Goal: Information Seeking & Learning: Learn about a topic

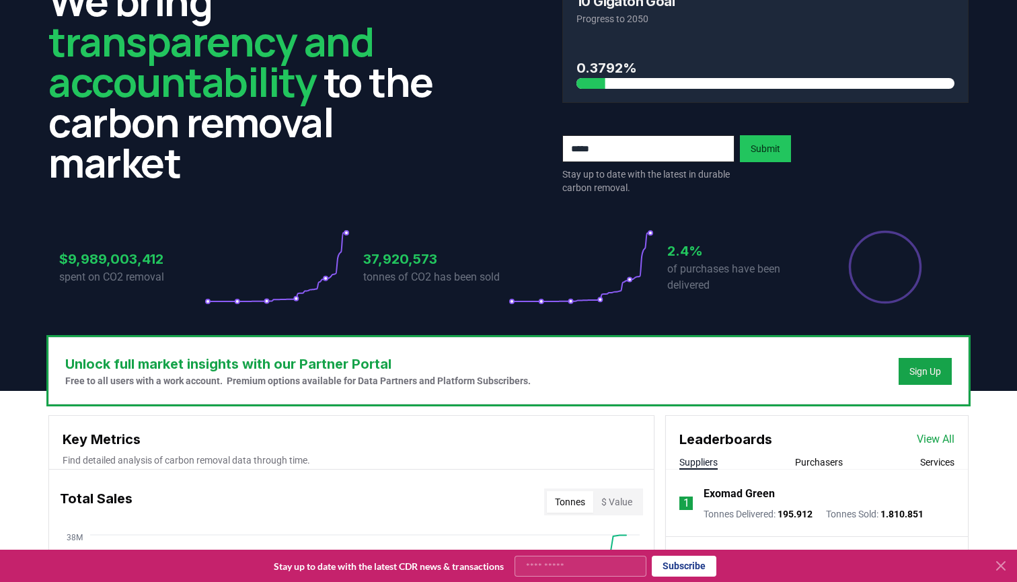
scroll to position [444, 0]
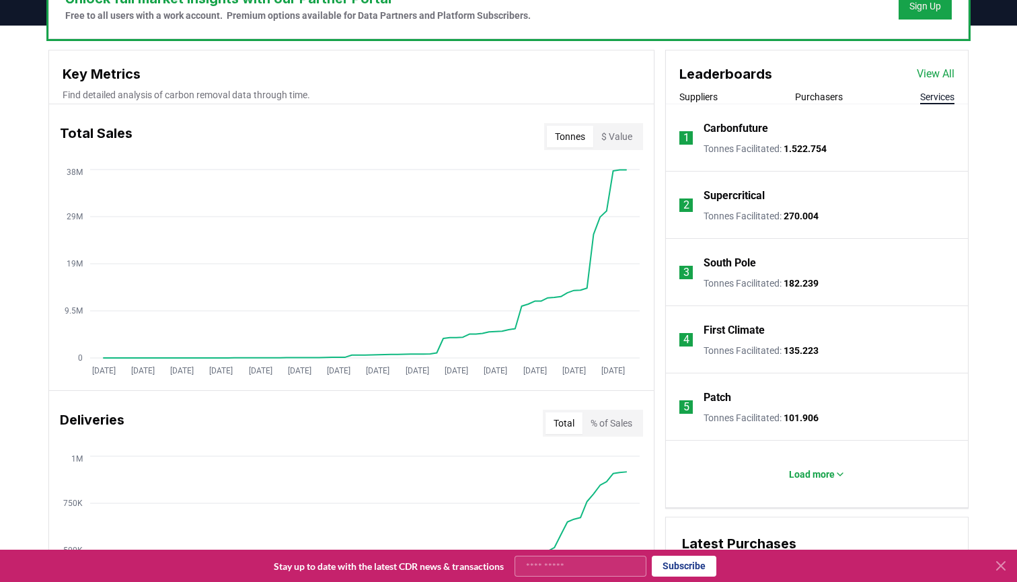
click at [932, 100] on button "Services" at bounding box center [937, 96] width 34 height 13
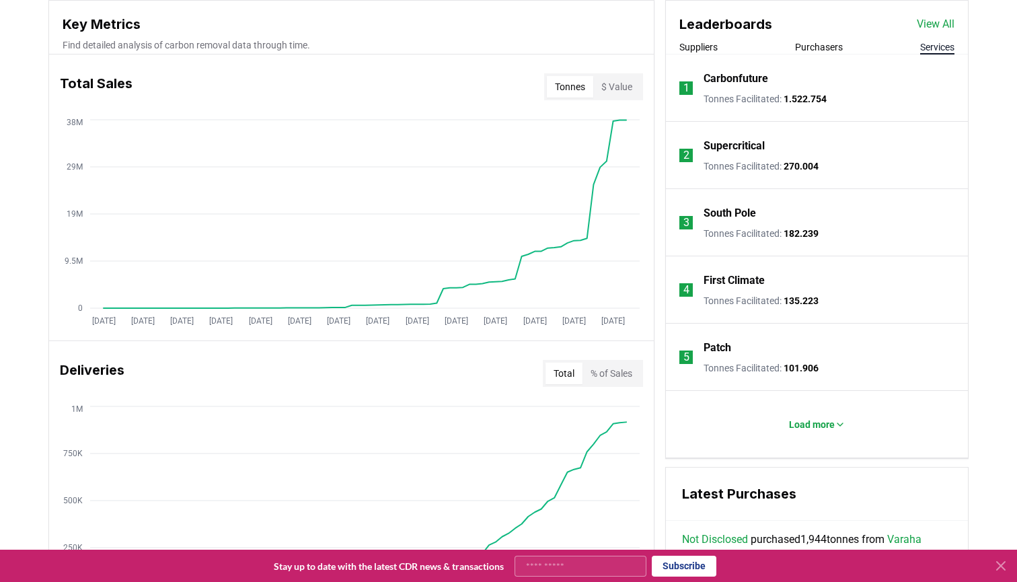
scroll to position [511, 0]
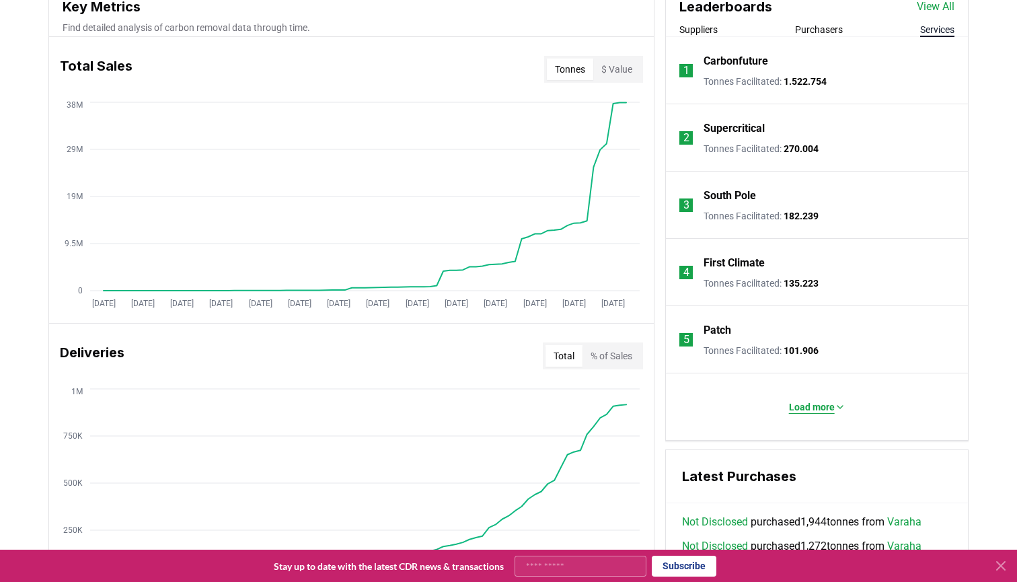
click at [789, 405] on p "Load more" at bounding box center [812, 406] width 46 height 13
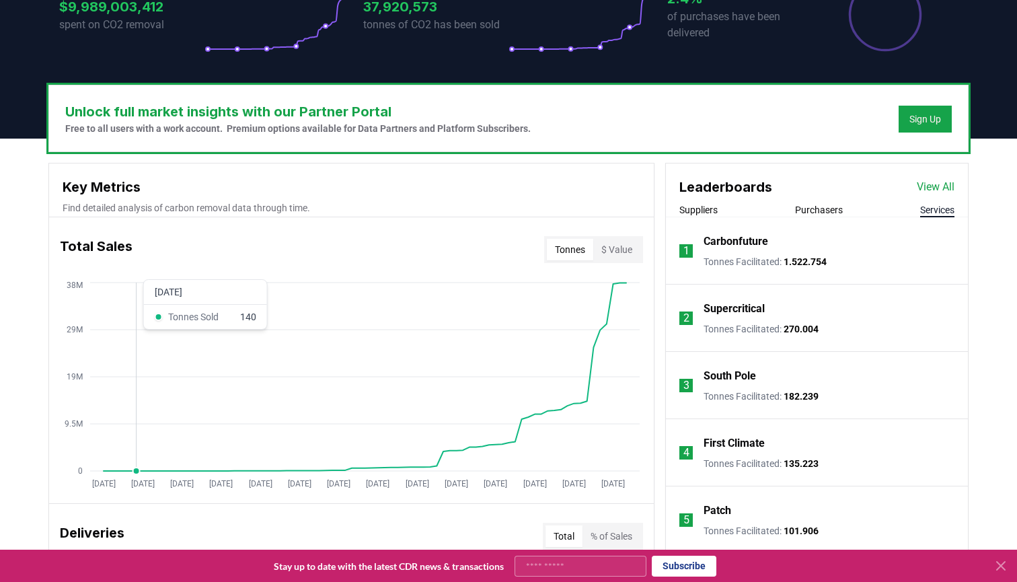
scroll to position [366, 0]
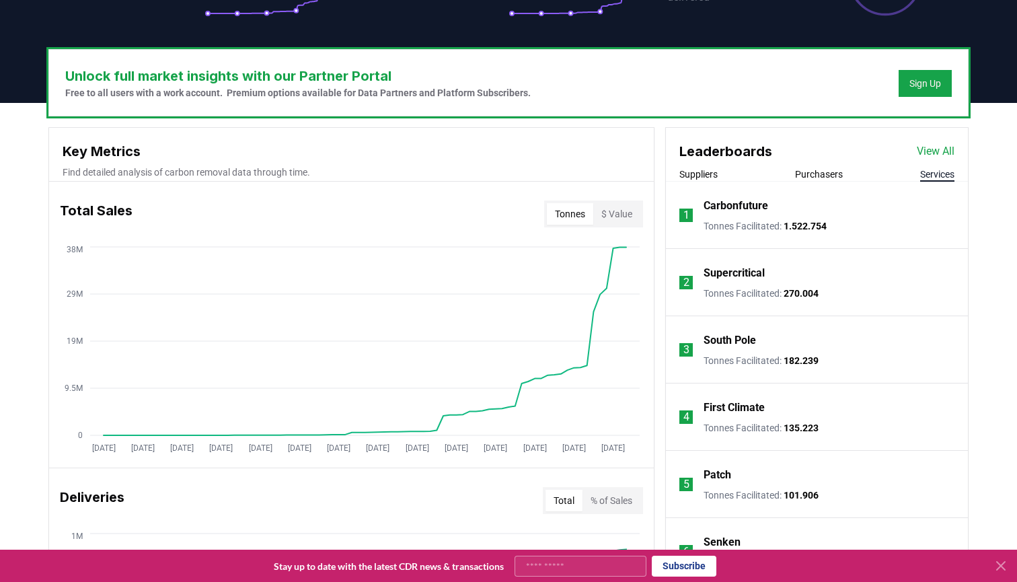
click at [699, 167] on div "Leaderboards View All Suppliers Purchasers Services" at bounding box center [817, 155] width 302 height 54
click at [699, 175] on button "Suppliers" at bounding box center [698, 173] width 38 height 13
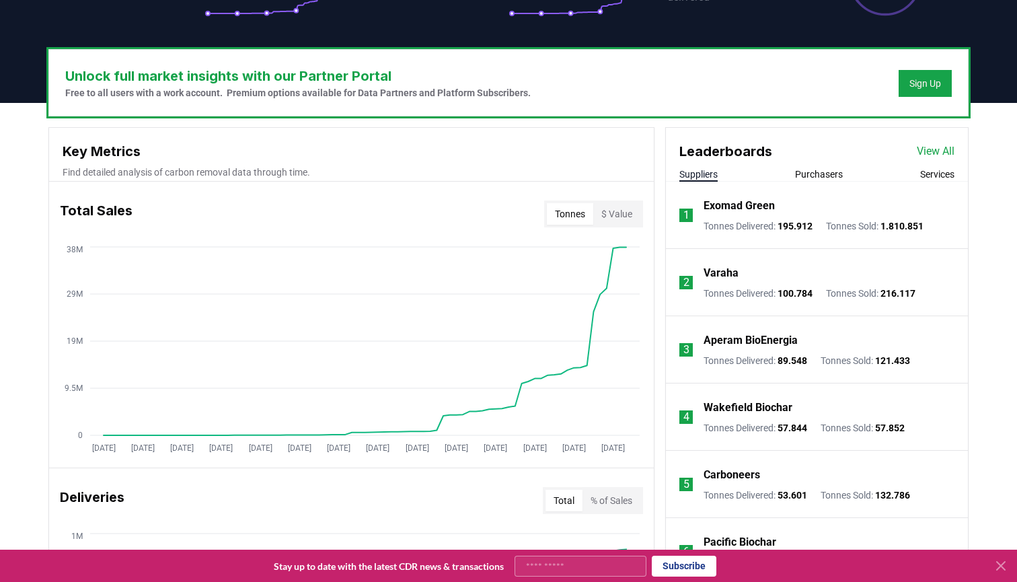
click at [943, 143] on div "Leaderboards View All" at bounding box center [817, 145] width 302 height 34
click at [941, 151] on link "View All" at bounding box center [935, 151] width 38 height 16
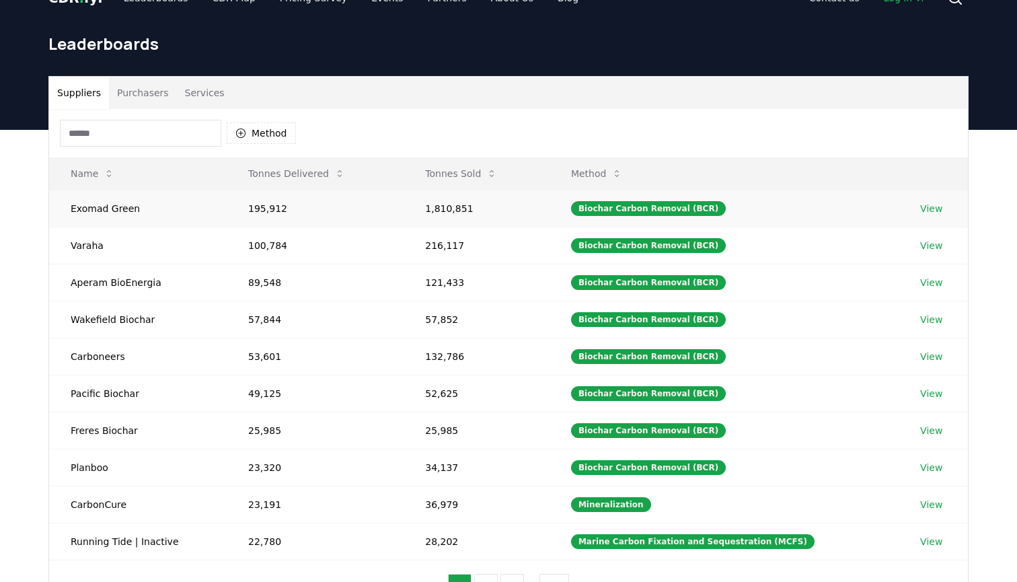
scroll to position [26, 0]
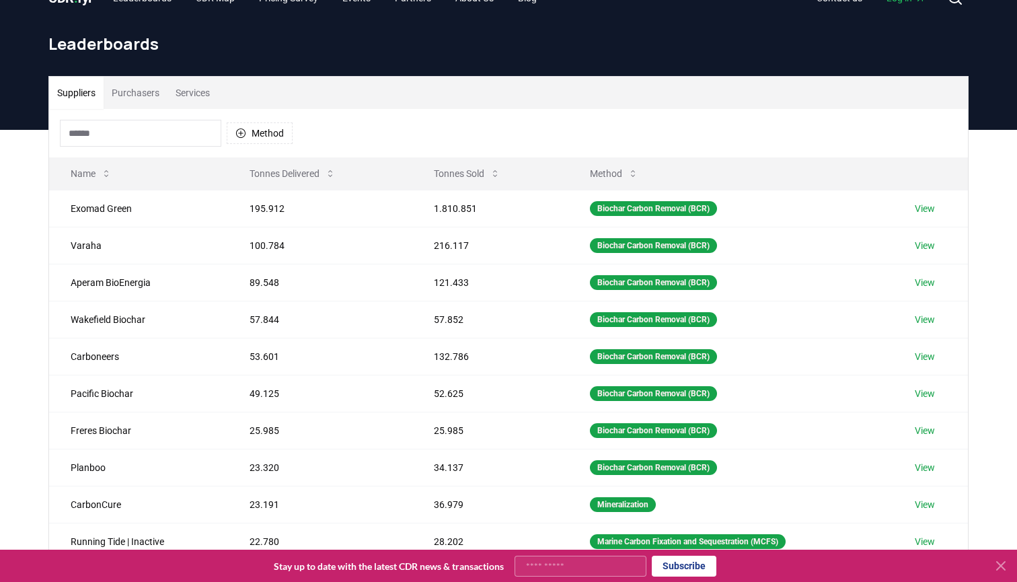
click at [999, 564] on icon at bounding box center [1000, 565] width 8 height 8
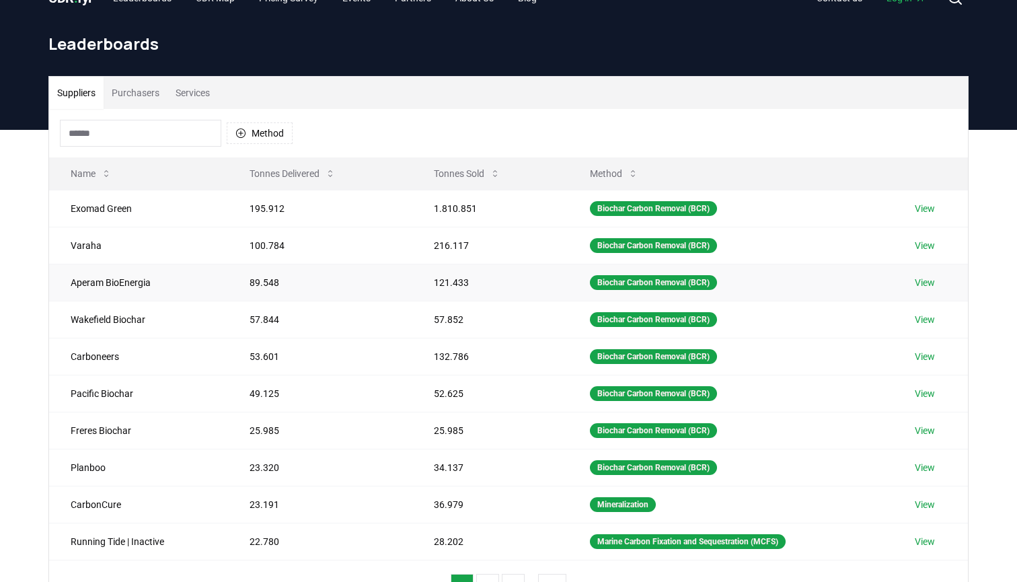
click at [931, 276] on link "View" at bounding box center [924, 282] width 20 height 13
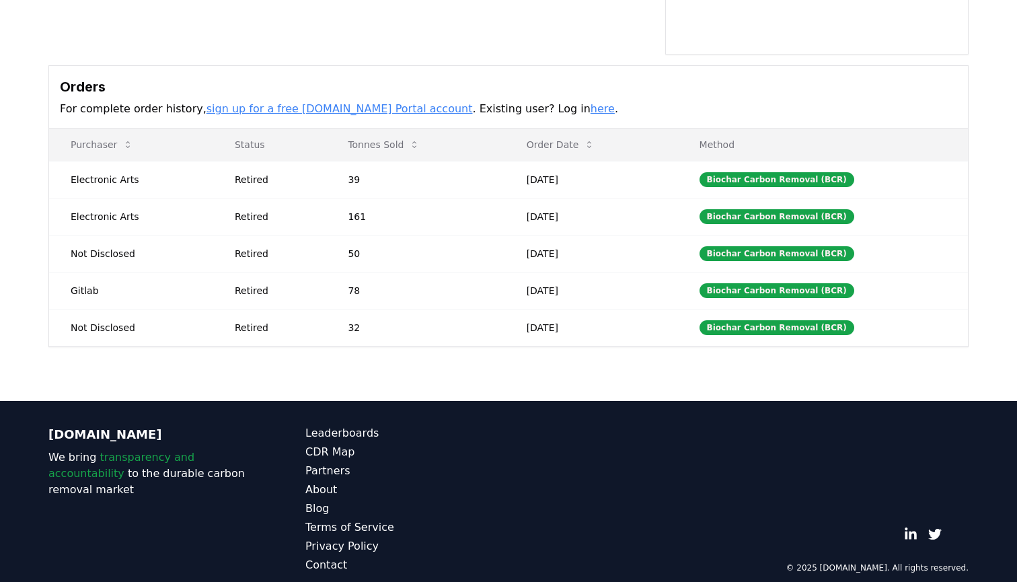
scroll to position [403, 0]
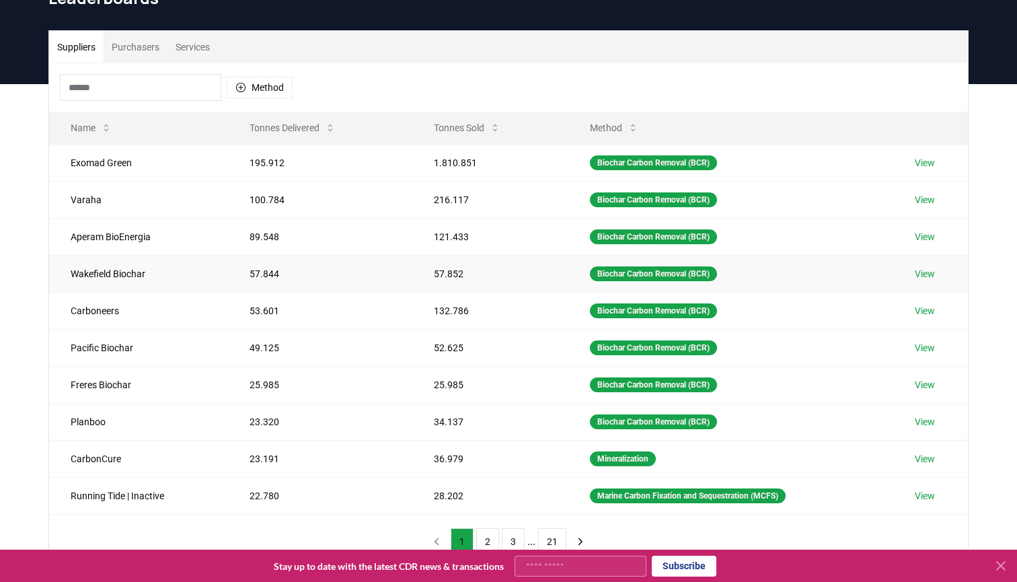
scroll to position [83, 0]
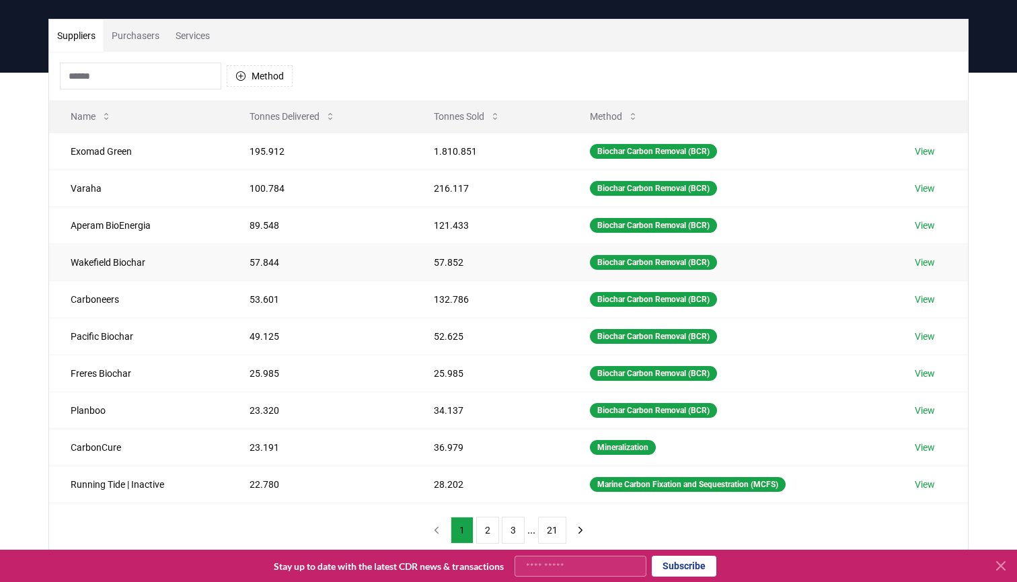
click at [927, 263] on link "View" at bounding box center [924, 262] width 20 height 13
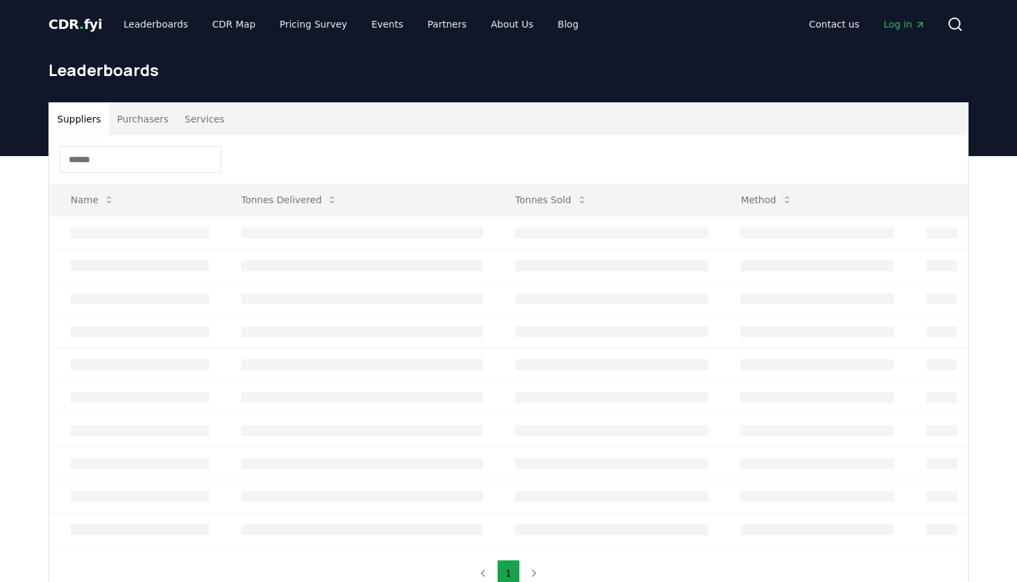
scroll to position [83, 0]
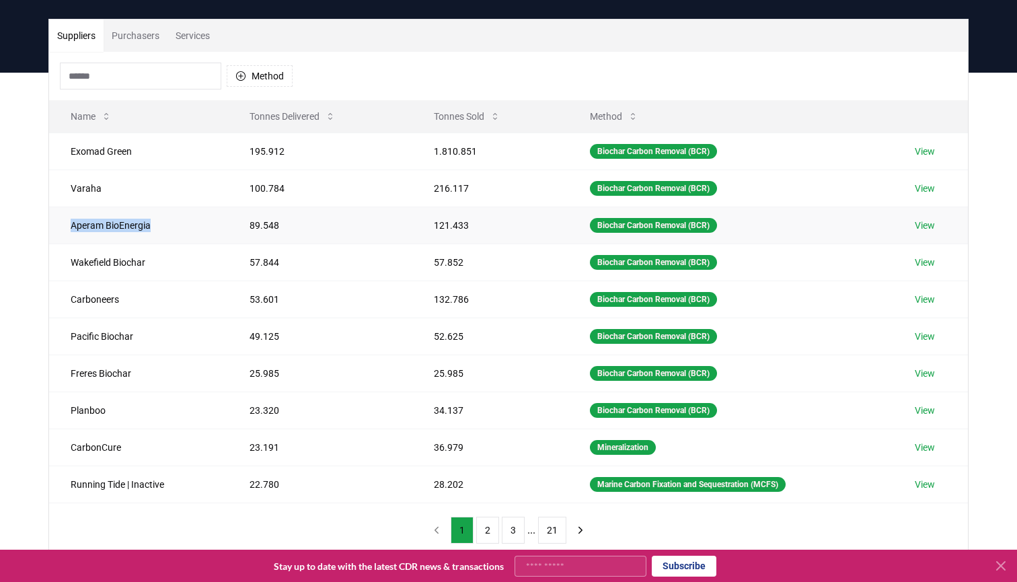
drag, startPoint x: 161, startPoint y: 225, endPoint x: 54, endPoint y: 225, distance: 106.9
click at [54, 225] on td "Aperam BioEnergia" at bounding box center [138, 224] width 179 height 37
copy td "Aperam BioEnergia"
drag, startPoint x: 151, startPoint y: 263, endPoint x: 67, endPoint y: 266, distance: 84.8
click at [67, 266] on td "Wakefield Biochar" at bounding box center [138, 261] width 179 height 37
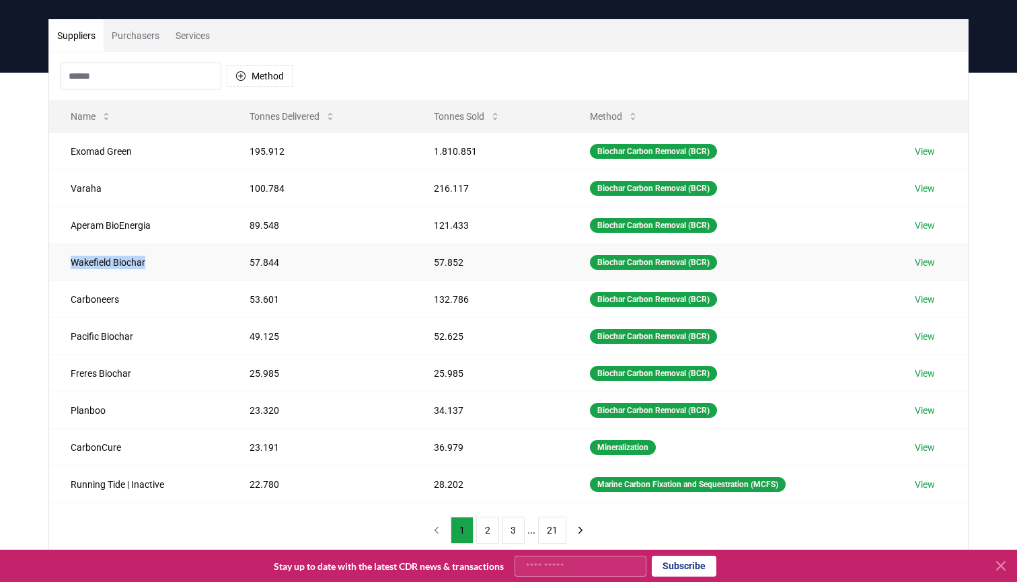
copy td "Wakefield Biochar"
click at [89, 298] on td "Carboneers" at bounding box center [138, 298] width 179 height 37
copy td "Carboneers"
drag, startPoint x: 134, startPoint y: 331, endPoint x: 55, endPoint y: 336, distance: 78.8
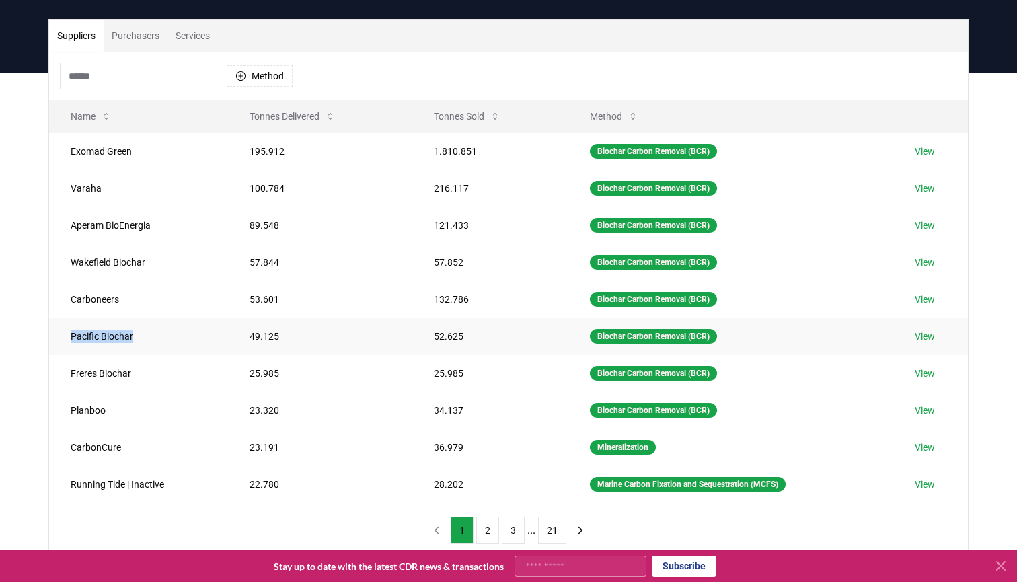
click at [55, 336] on td "Pacific Biochar" at bounding box center [138, 335] width 179 height 37
drag, startPoint x: 136, startPoint y: 376, endPoint x: 69, endPoint y: 370, distance: 68.1
click at [69, 370] on td "Freres Biochar" at bounding box center [138, 372] width 179 height 37
copy td "Freres Biochar"
click at [83, 405] on td "Planboo" at bounding box center [138, 409] width 179 height 37
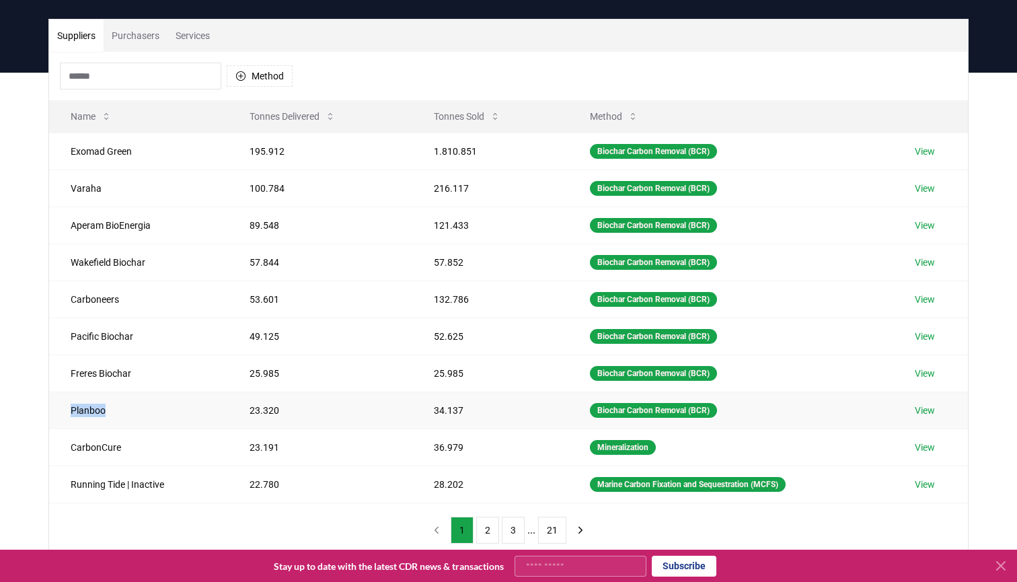
click at [83, 405] on td "Planboo" at bounding box center [138, 409] width 179 height 37
copy td "Planboo"
click at [97, 449] on td "CarbonCure" at bounding box center [138, 446] width 179 height 37
copy td "CarbonCure"
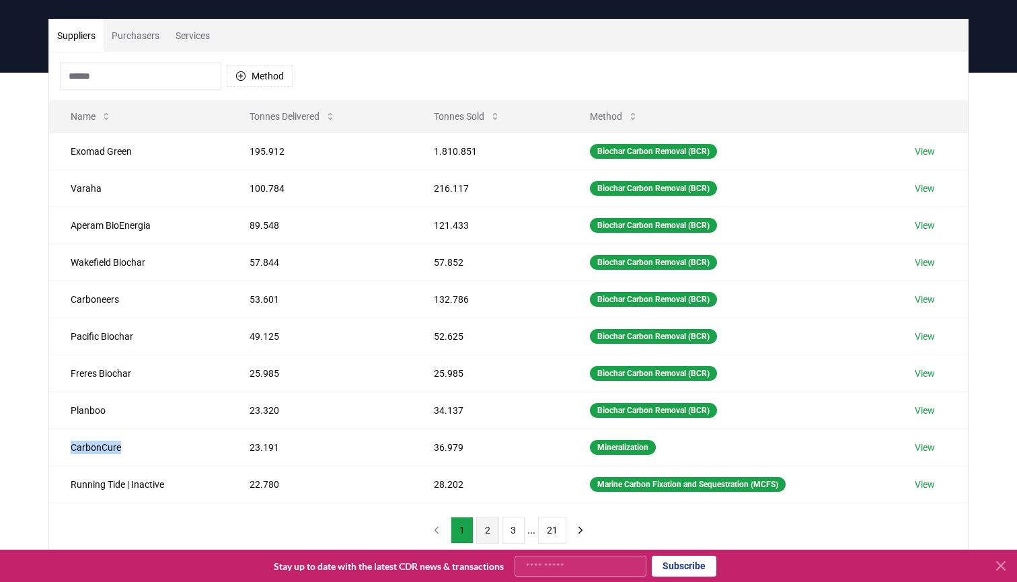
click at [485, 528] on button "2" at bounding box center [487, 529] width 23 height 27
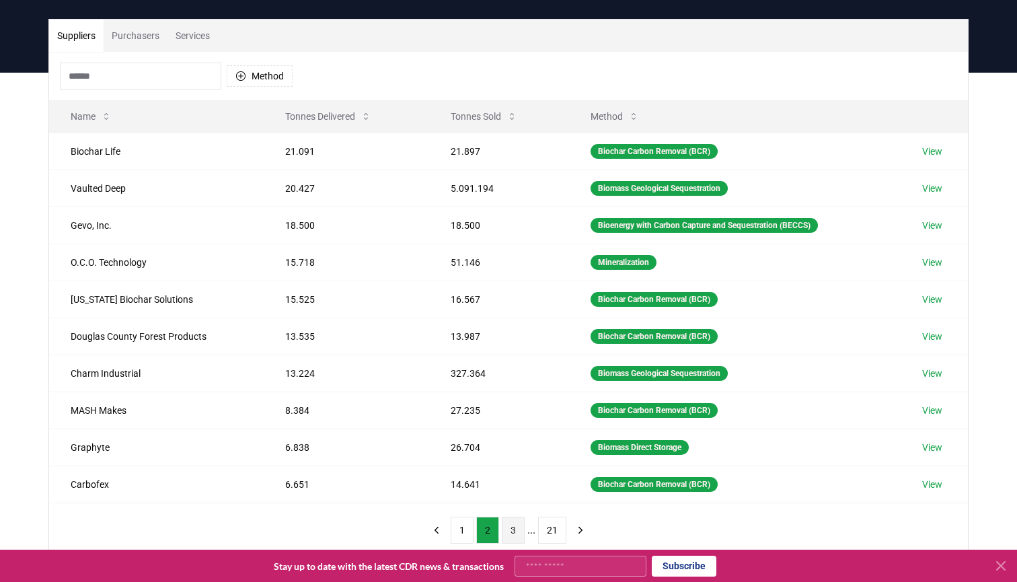
click at [509, 530] on button "3" at bounding box center [513, 529] width 23 height 27
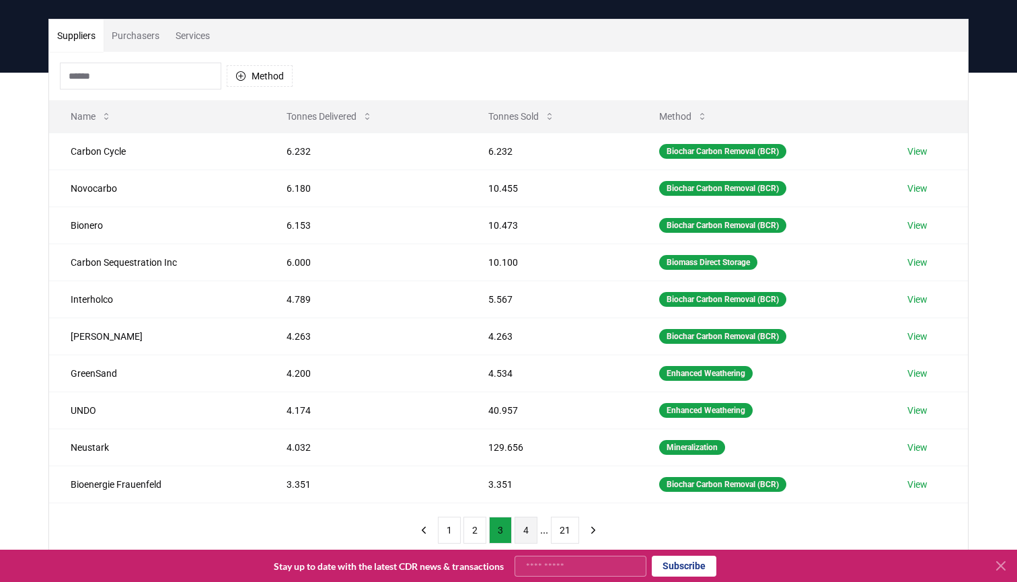
click at [522, 532] on button "4" at bounding box center [525, 529] width 23 height 27
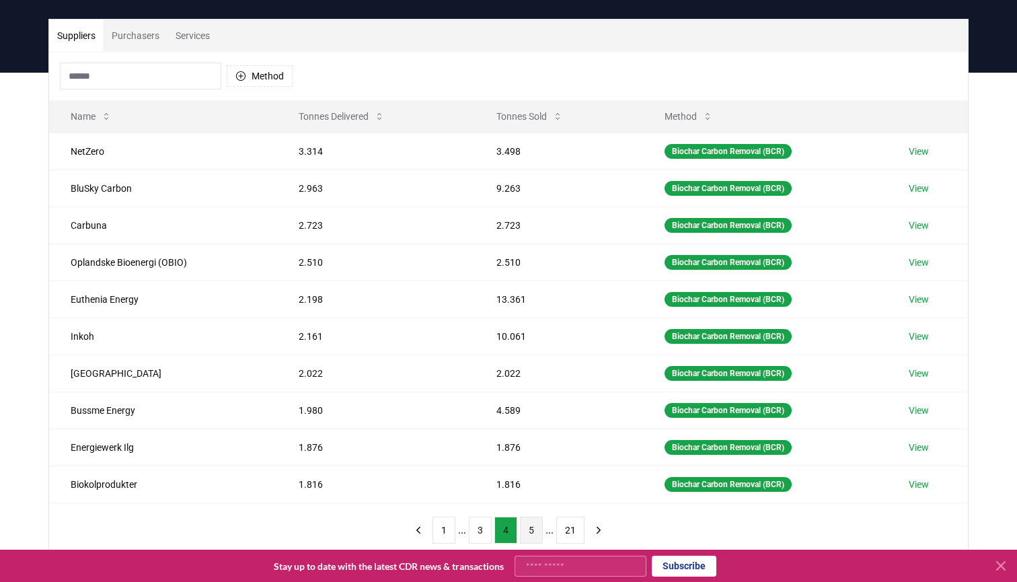
click at [533, 531] on button "5" at bounding box center [531, 529] width 23 height 27
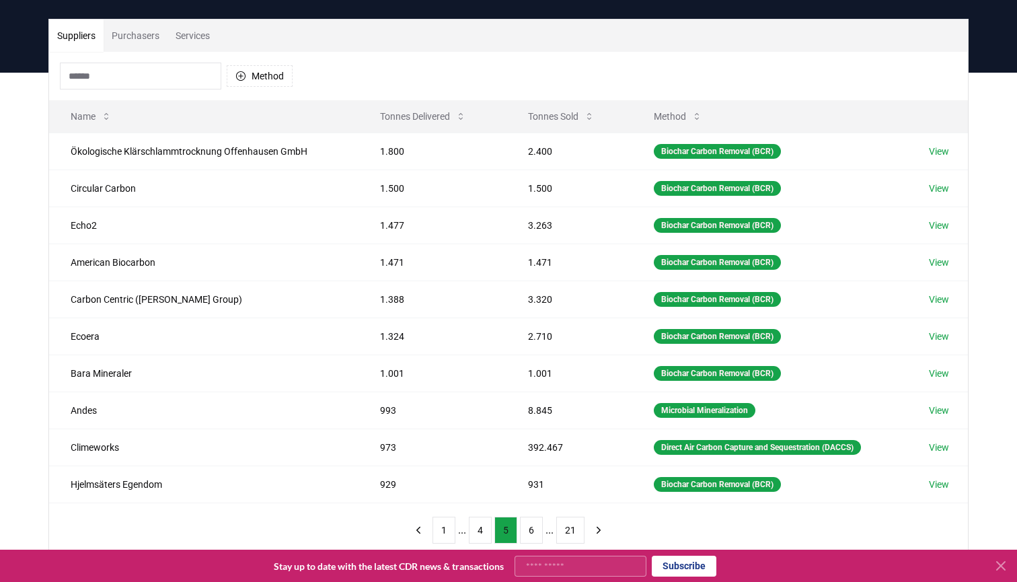
click at [533, 531] on button "6" at bounding box center [531, 529] width 23 height 27
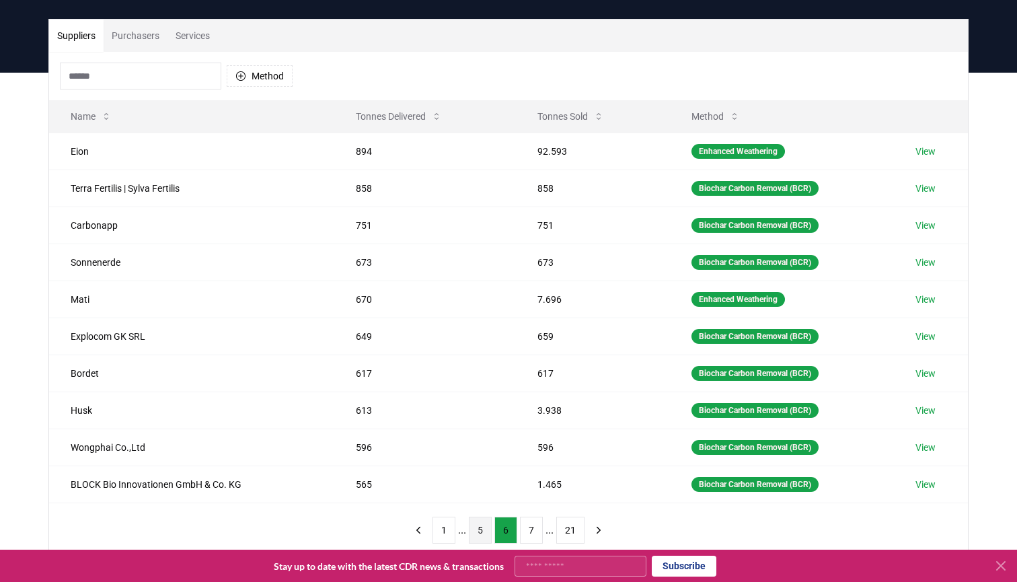
click at [533, 531] on button "7" at bounding box center [531, 529] width 23 height 27
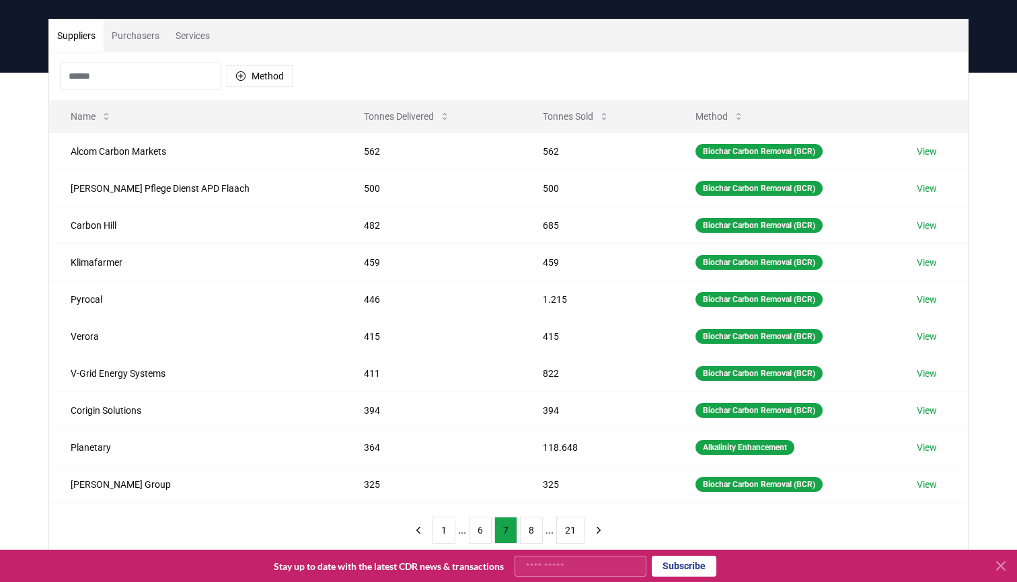
click at [533, 531] on button "8" at bounding box center [531, 529] width 23 height 27
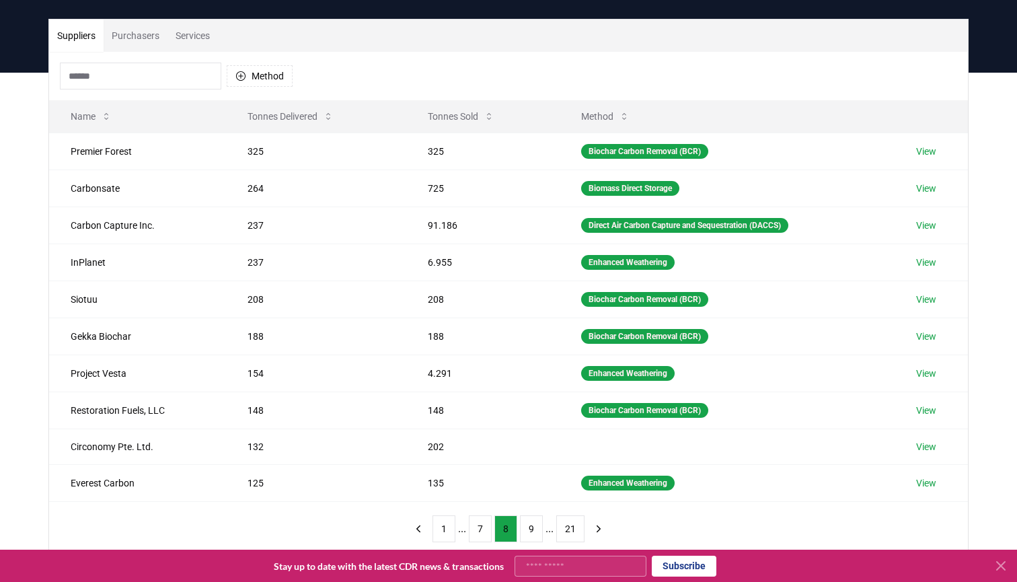
click at [533, 531] on button "9" at bounding box center [531, 528] width 23 height 27
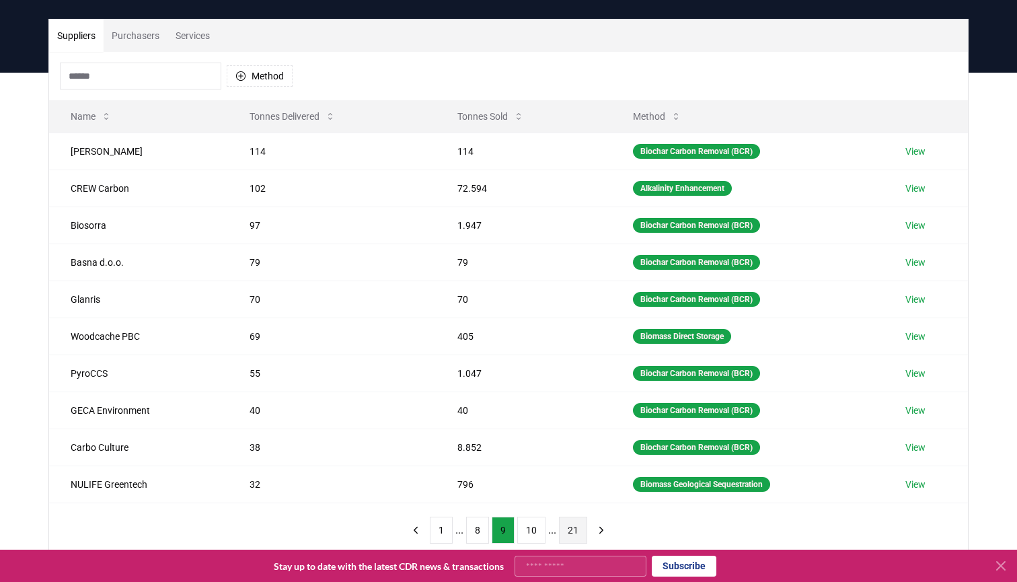
click at [573, 526] on button "21" at bounding box center [573, 529] width 28 height 27
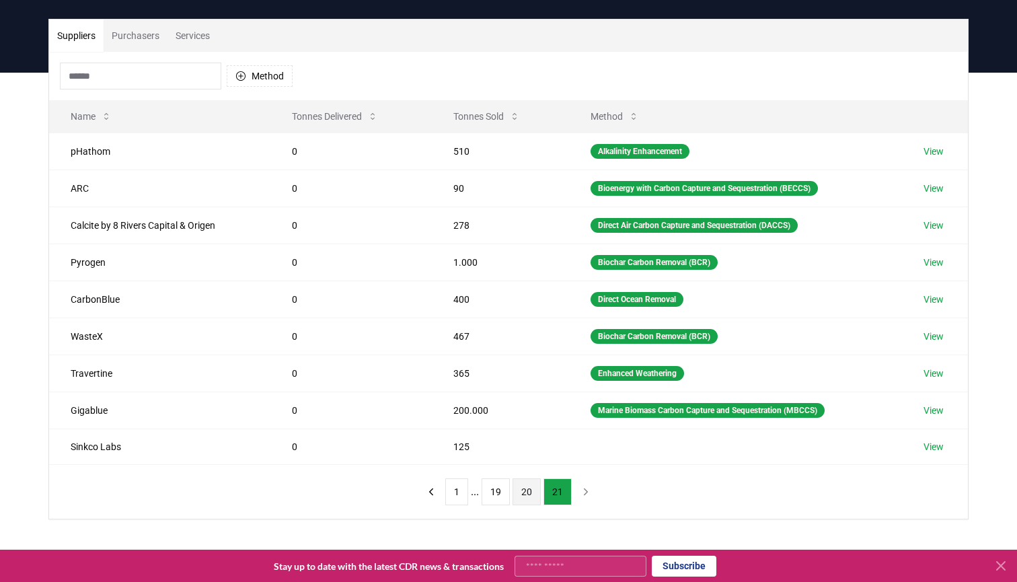
click at [524, 485] on button "20" at bounding box center [526, 491] width 28 height 27
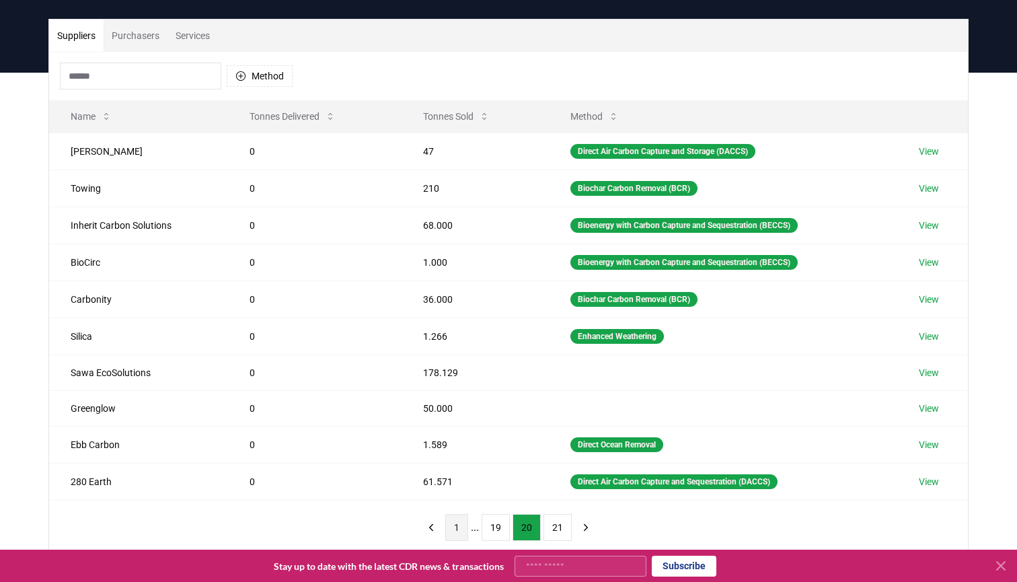
click at [450, 531] on button "1" at bounding box center [456, 527] width 23 height 27
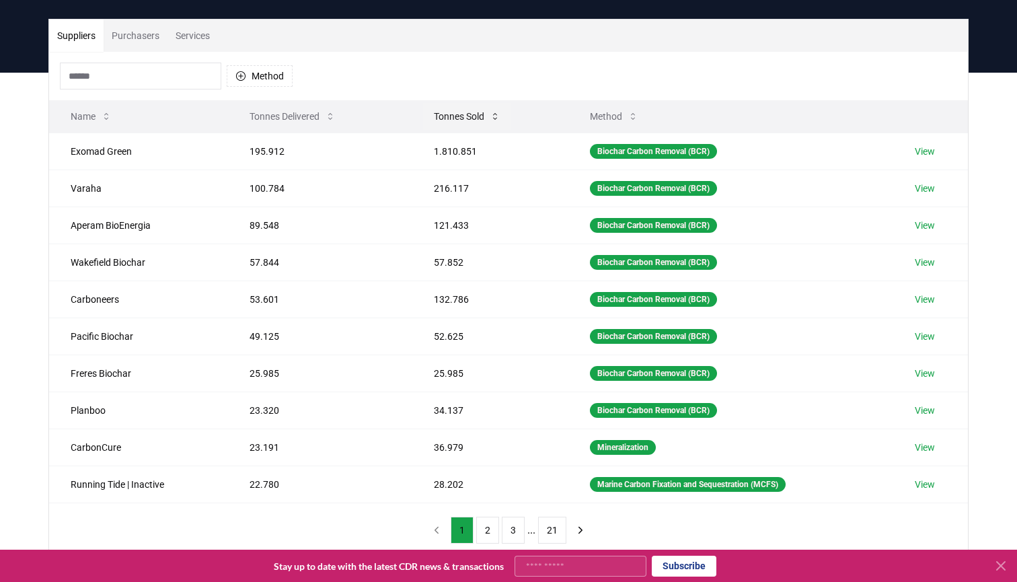
click at [466, 123] on button "Tonnes Sold" at bounding box center [467, 116] width 88 height 27
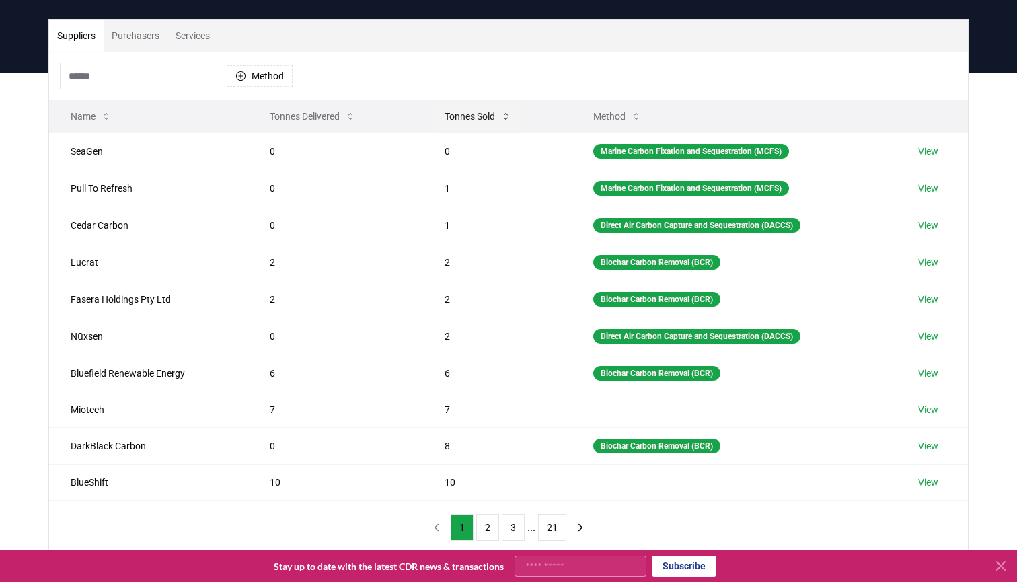
click at [466, 123] on button "Tonnes Sold" at bounding box center [478, 116] width 88 height 27
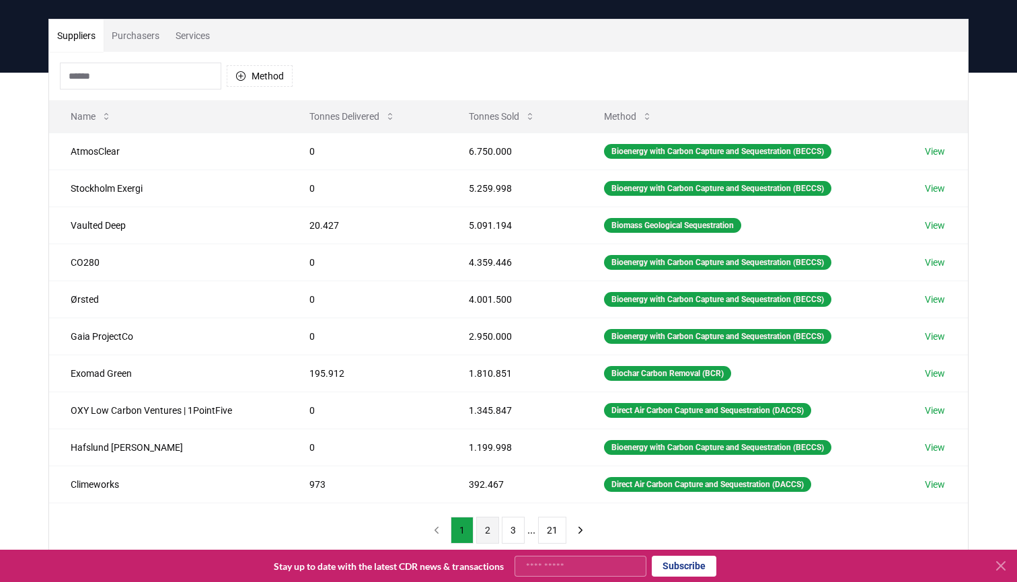
click at [486, 529] on button "2" at bounding box center [487, 529] width 23 height 27
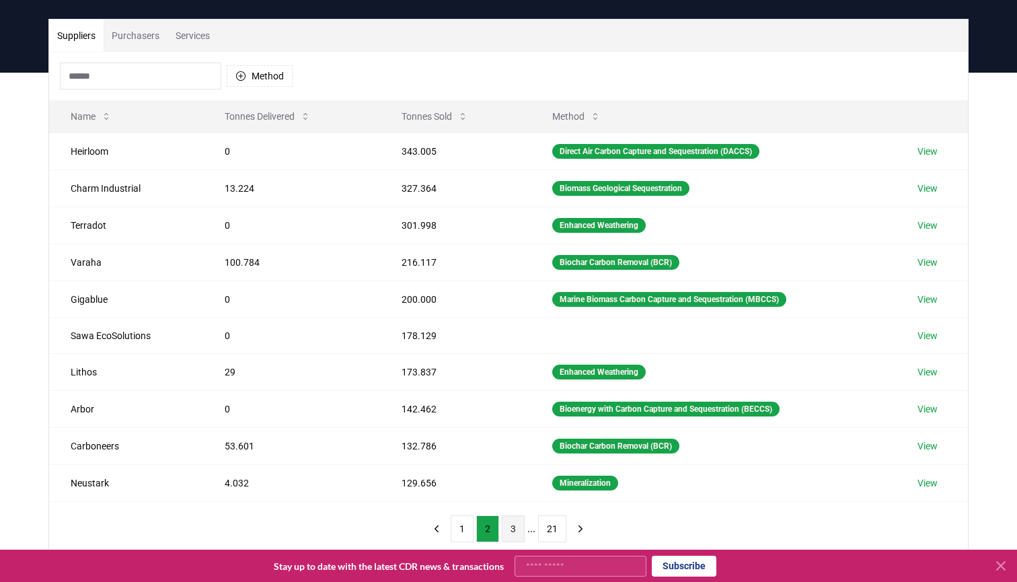
click at [510, 527] on button "3" at bounding box center [513, 528] width 23 height 27
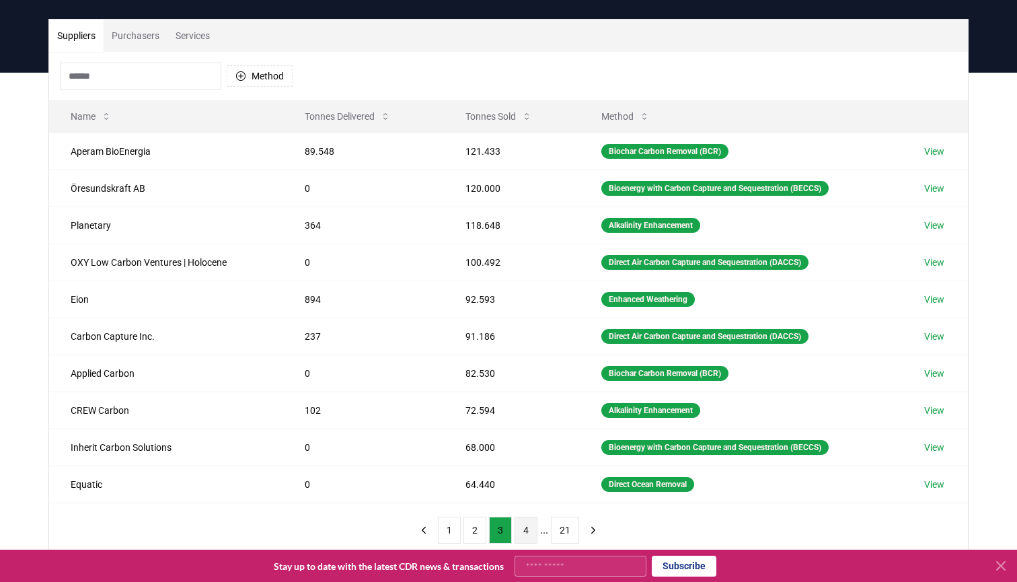
click at [530, 527] on button "4" at bounding box center [525, 529] width 23 height 27
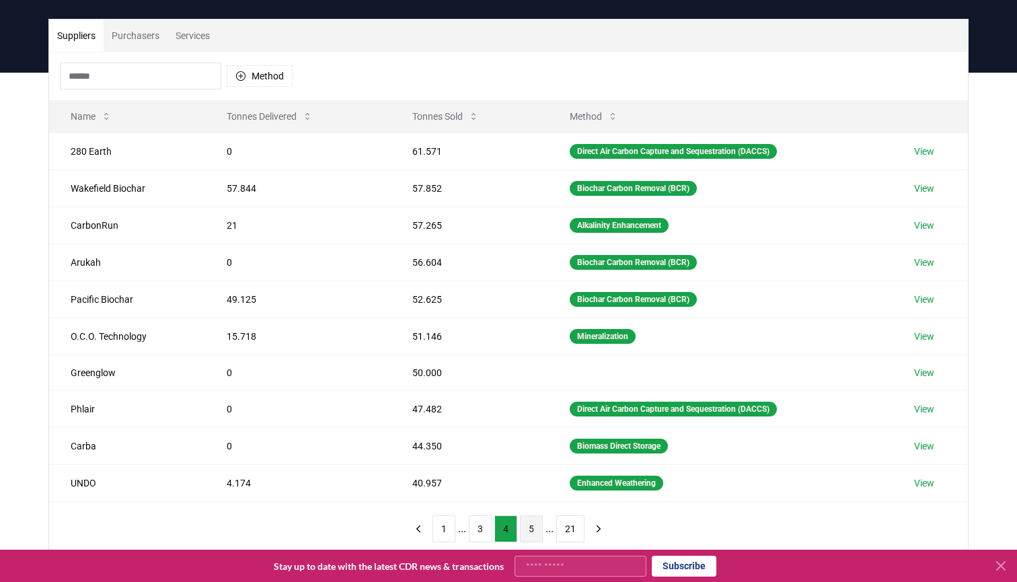
click at [530, 527] on button "5" at bounding box center [531, 528] width 23 height 27
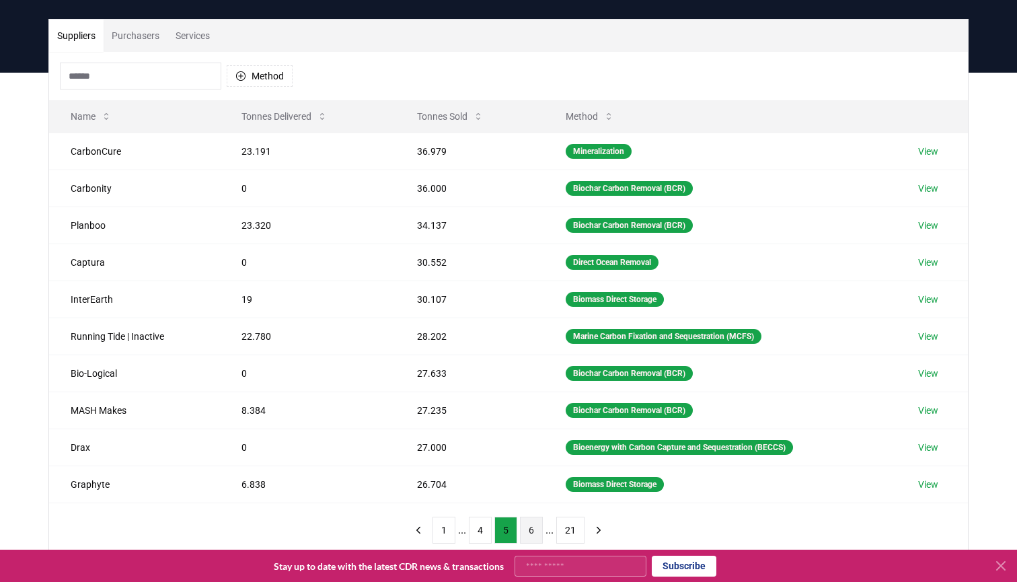
click at [531, 527] on button "6" at bounding box center [531, 529] width 23 height 27
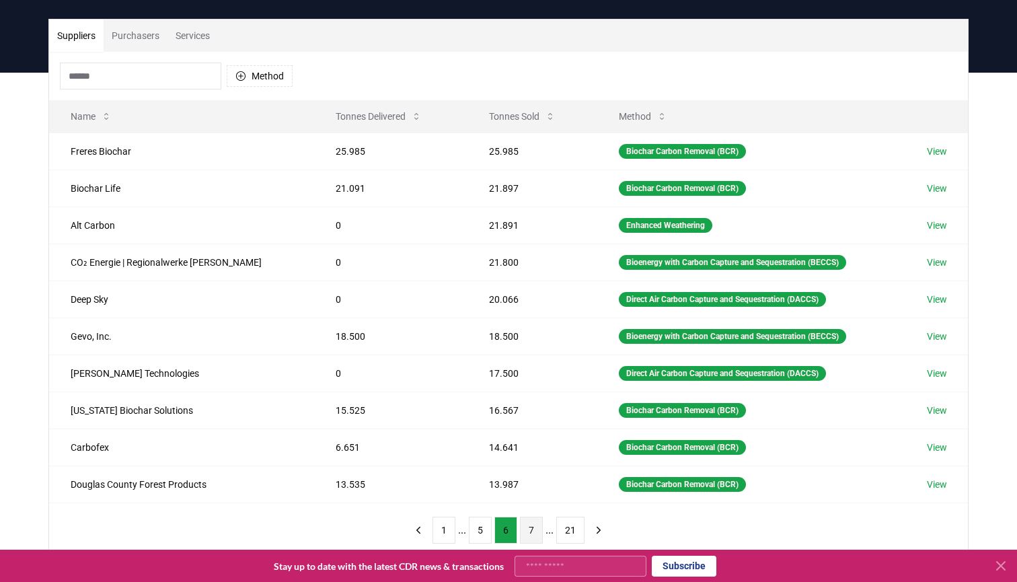
click at [536, 527] on button "7" at bounding box center [531, 529] width 23 height 27
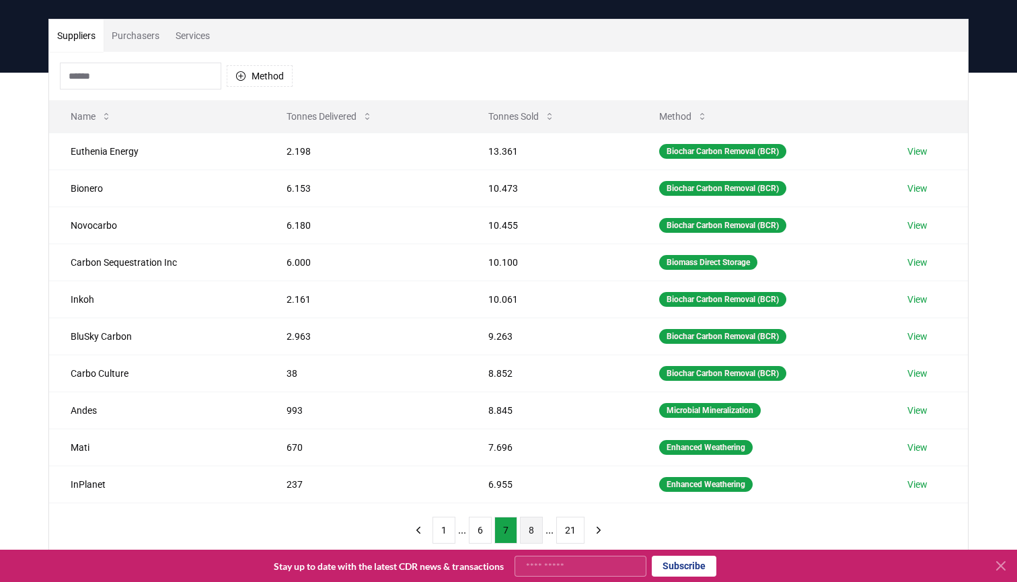
click at [531, 523] on button "8" at bounding box center [531, 529] width 23 height 27
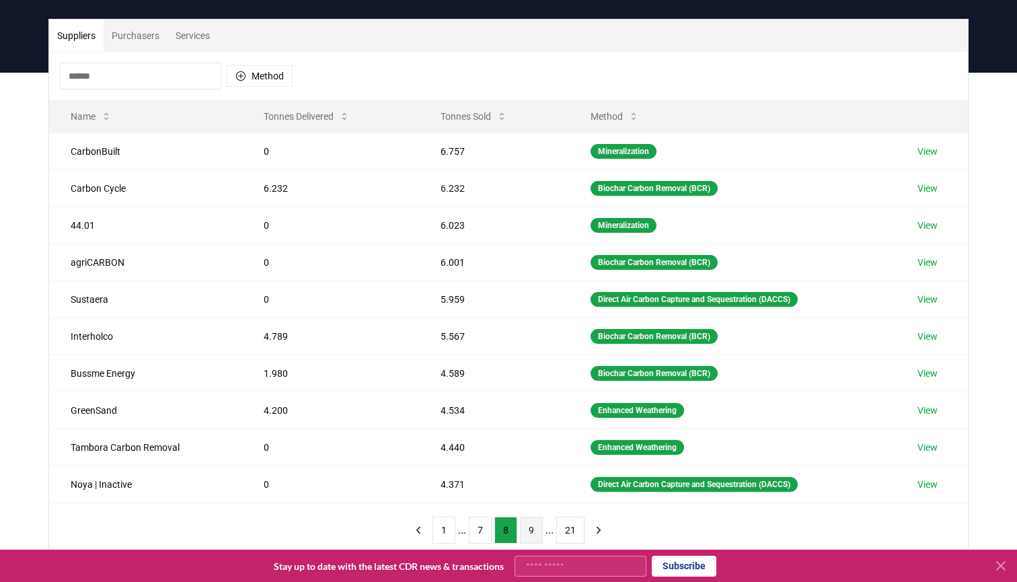
click at [530, 529] on button "9" at bounding box center [531, 529] width 23 height 27
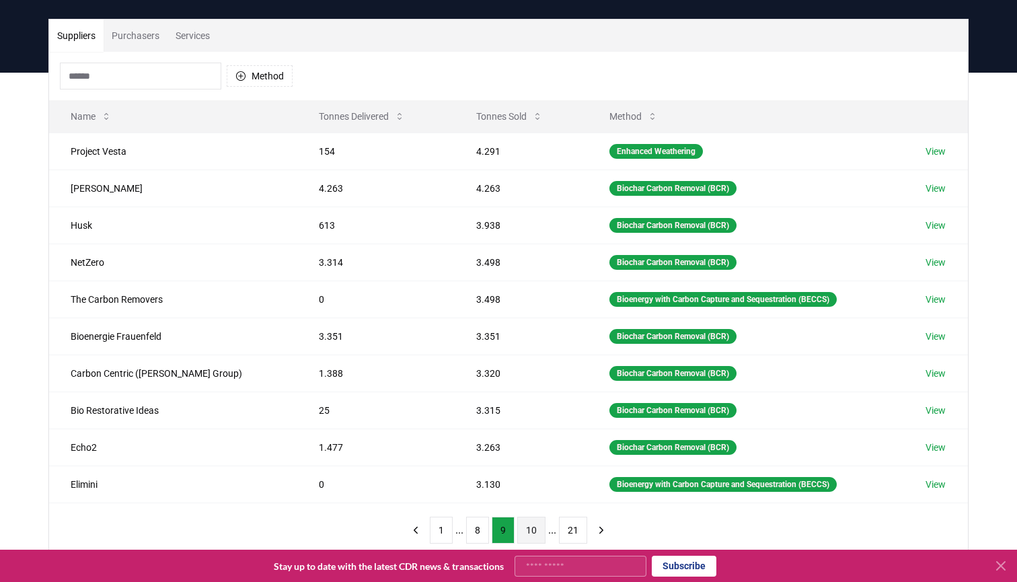
click at [529, 529] on button "10" at bounding box center [531, 529] width 28 height 27
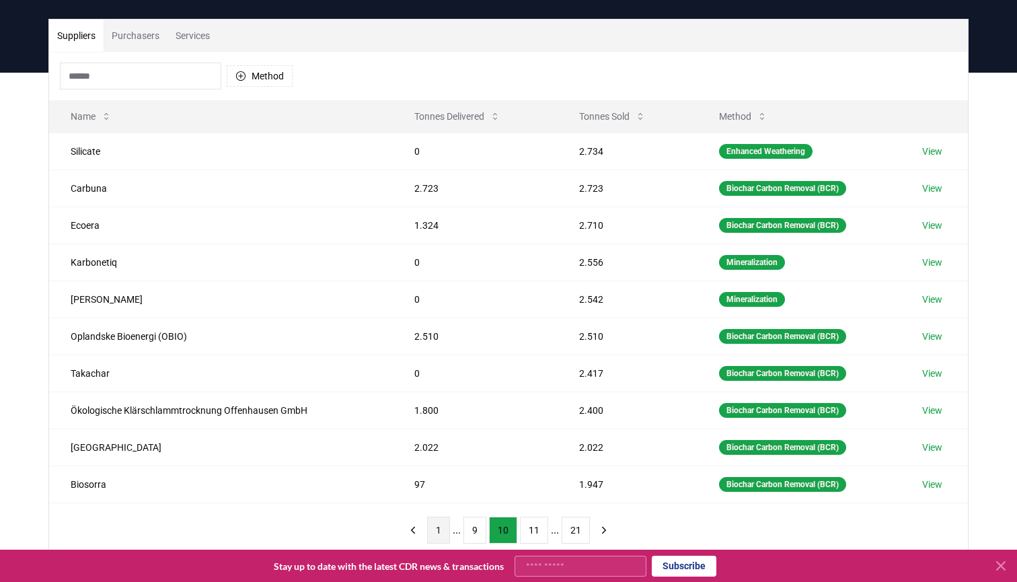
click at [436, 525] on button "1" at bounding box center [438, 529] width 23 height 27
